Goal: Register for event/course

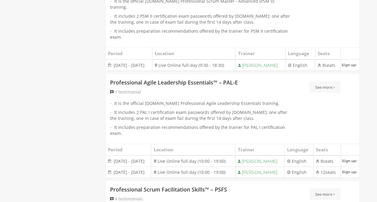
scroll to position [600, 0]
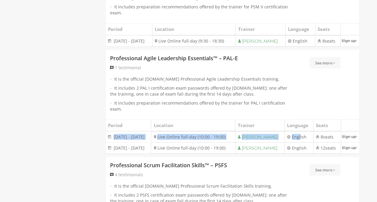
drag, startPoint x: 114, startPoint y: 155, endPoint x: 297, endPoint y: 160, distance: 183.4
click at [297, 143] on tr "2 - 3 December 2025 2 - 3 December 2025 Live Online full-day (10:00 - 19:00) MI…" at bounding box center [233, 136] width 254 height 11
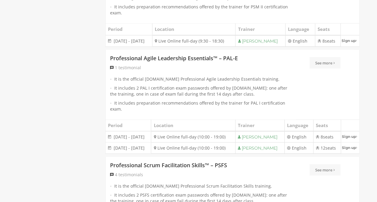
click at [62, 157] on div "Filter PMI Certification Training TARGET Project Management Professional (PMP)®…" at bounding box center [188, 169] width 351 height 1387
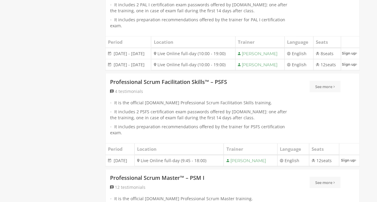
scroll to position [720, 0]
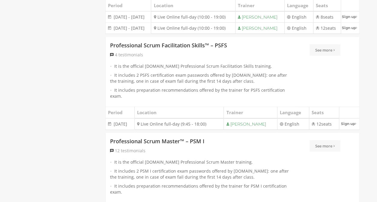
click at [86, 119] on div "Filter PMI Certification Training TARGET Project Management Professional (PMP)®…" at bounding box center [188, 49] width 351 height 1387
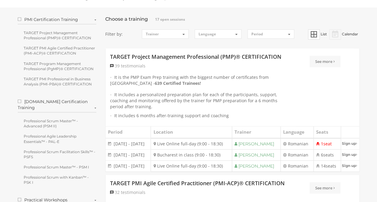
scroll to position [0, 0]
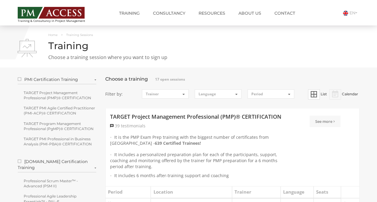
click at [220, 48] on h1 "Training" at bounding box center [189, 46] width 342 height 11
click at [262, 53] on div "Home Training Sessions Training Choose a training session where you want to sig…" at bounding box center [188, 47] width 351 height 30
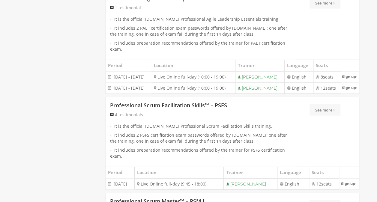
scroll to position [630, 0]
